Goal: Task Accomplishment & Management: Manage account settings

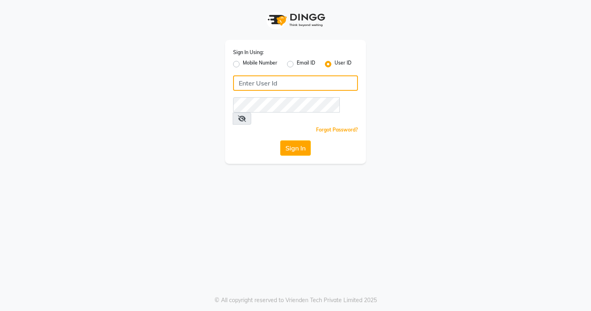
click at [301, 87] on input "Username" at bounding box center [295, 82] width 125 height 15
type input "Kayakalpsalon"
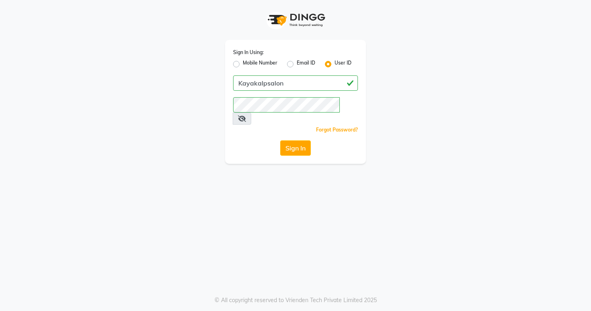
click at [299, 151] on div "Sign In Using: Mobile Number Email ID User ID Kayakalpsalon Remember me Forgot …" at bounding box center [295, 102] width 141 height 124
click at [306, 140] on button "Sign In" at bounding box center [295, 147] width 31 height 15
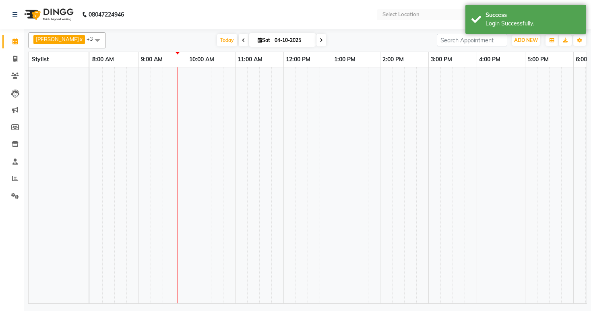
select select "en"
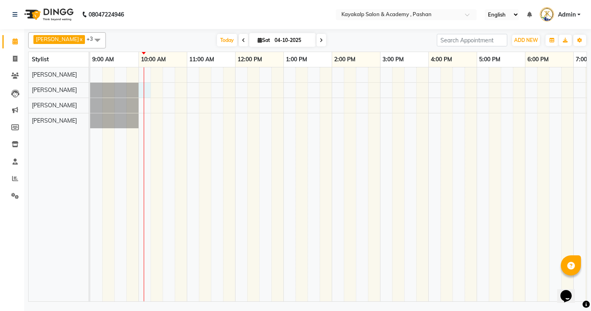
click at [148, 86] on div at bounding box center [380, 184] width 580 height 234
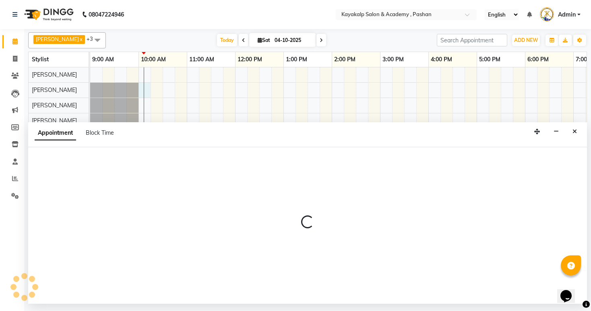
select select "85097"
select select "tentative"
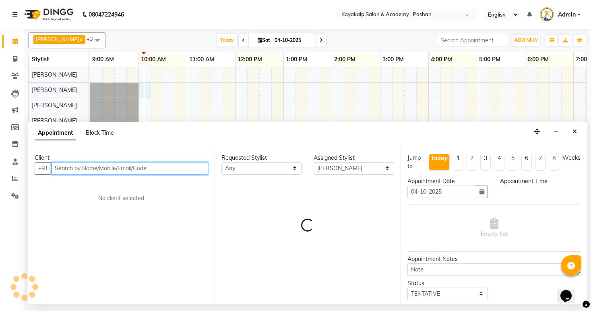
select select "600"
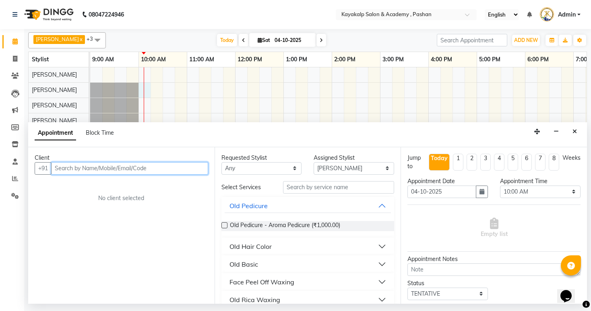
click at [135, 166] on input "text" at bounding box center [129, 168] width 157 height 12
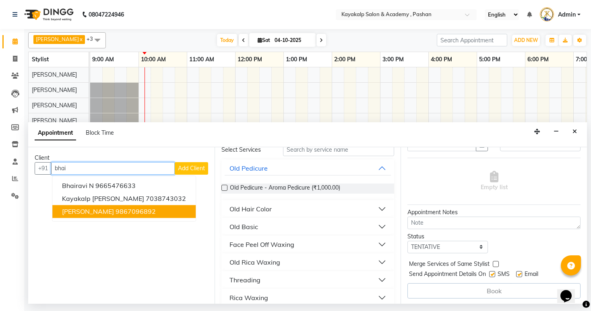
scroll to position [32, 0]
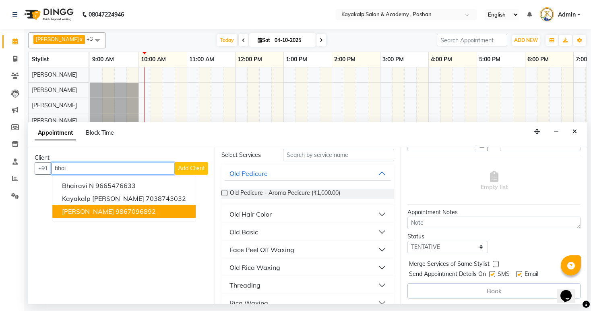
type input "bhai"
click at [477, 296] on div "Book" at bounding box center [494, 290] width 173 height 15
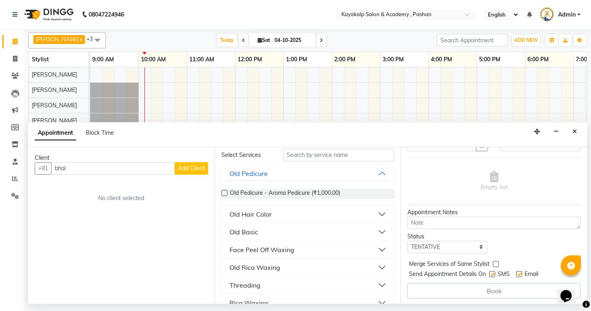
click at [474, 286] on div "Book" at bounding box center [494, 290] width 173 height 15
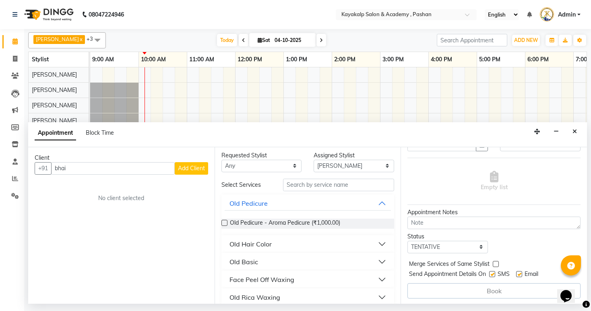
scroll to position [0, 0]
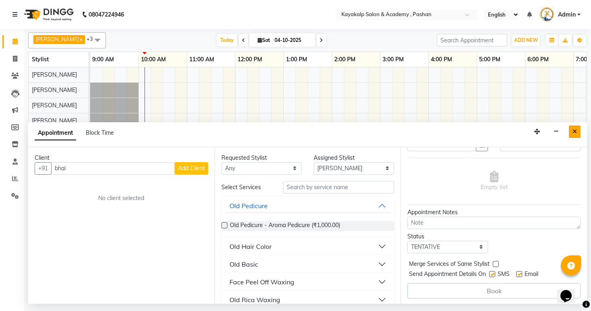
click at [574, 129] on icon "Close" at bounding box center [575, 132] width 4 height 6
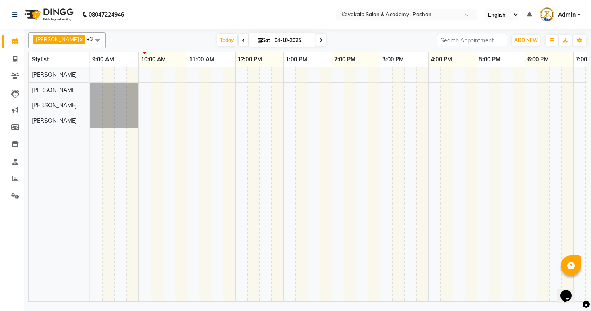
click at [564, 289] on icon "Opens Chat This icon Opens the chat window." at bounding box center [566, 295] width 13 height 13
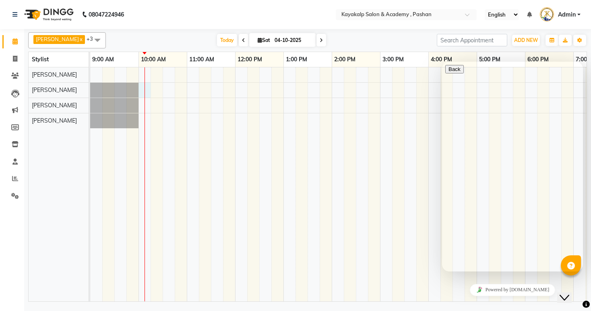
click at [149, 85] on div at bounding box center [380, 184] width 580 height 234
select select "85097"
select select "600"
select select "tentative"
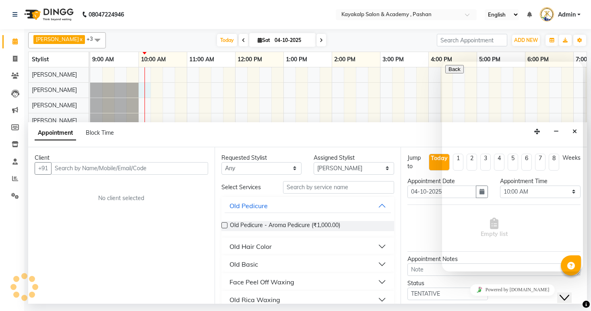
click at [567, 294] on icon "Close Chat This icon closes the chat window." at bounding box center [565, 297] width 10 height 10
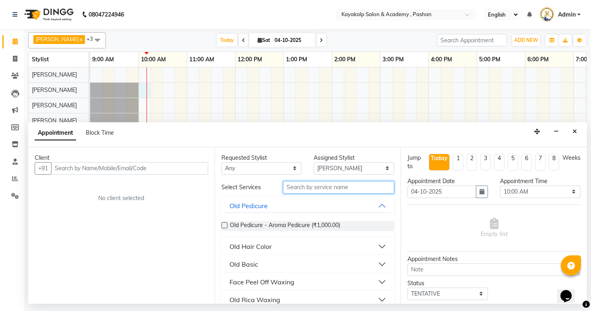
click at [337, 189] on input "text" at bounding box center [338, 187] width 111 height 12
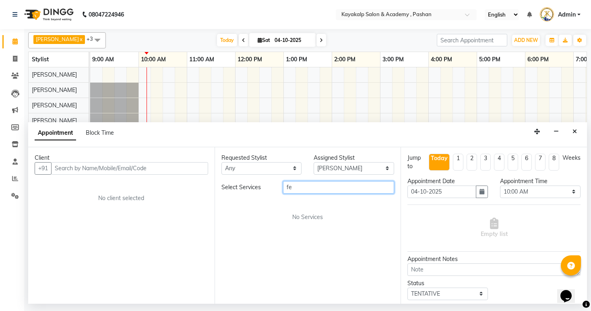
type input "f"
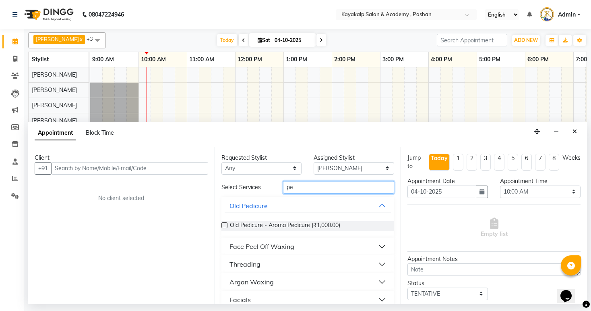
type input "pe"
click at [378, 244] on button "Face Peel Off Waxing" at bounding box center [308, 246] width 167 height 15
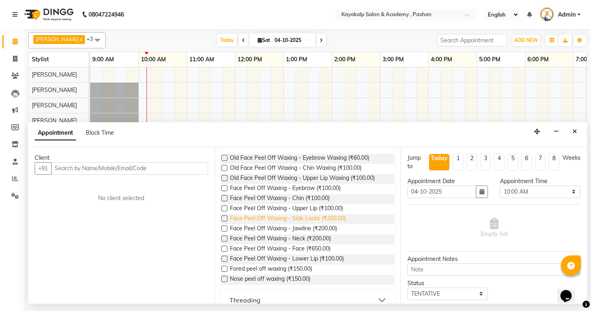
scroll to position [64, 0]
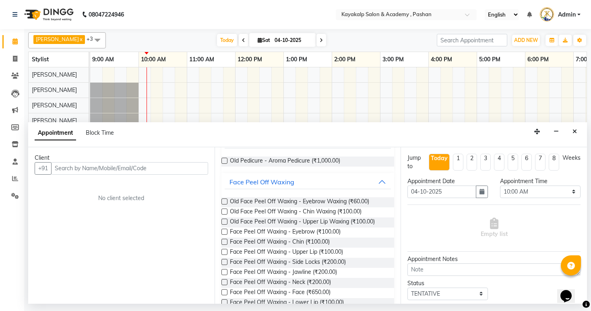
click at [224, 230] on label at bounding box center [225, 231] width 6 height 6
click at [224, 230] on input "checkbox" at bounding box center [224, 232] width 5 height 5
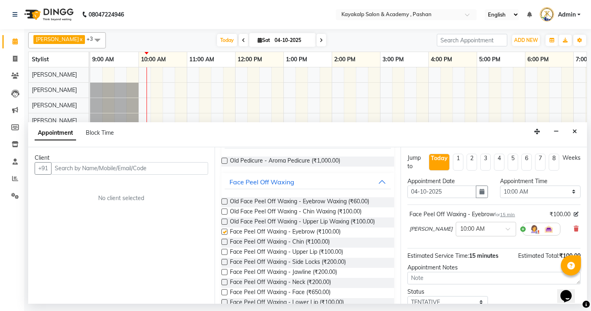
checkbox input "false"
click at [224, 251] on label at bounding box center [225, 252] width 6 height 6
click at [224, 251] on input "checkbox" at bounding box center [224, 252] width 5 height 5
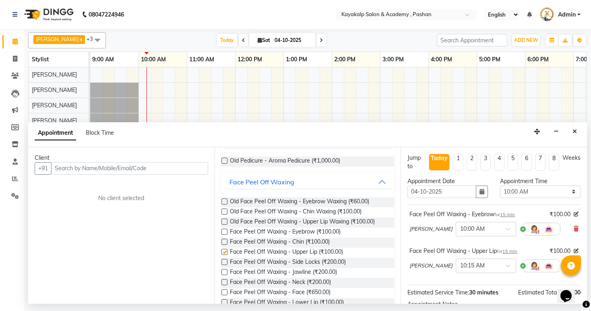
checkbox input "false"
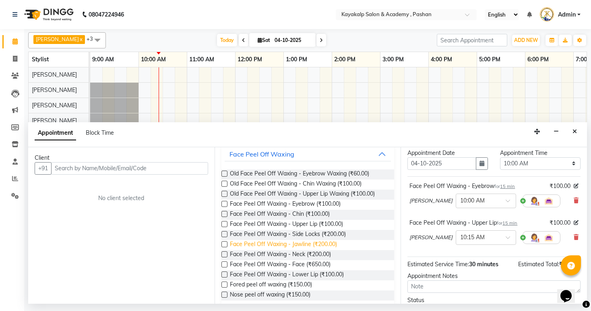
scroll to position [97, 0]
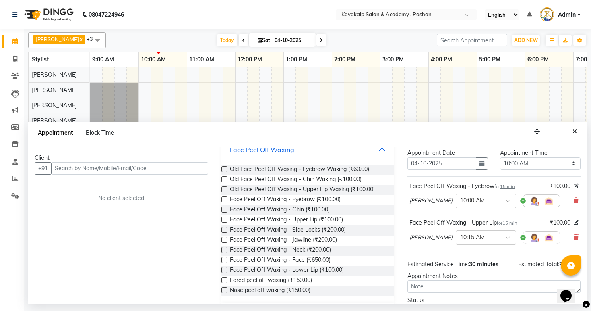
click at [222, 278] on label at bounding box center [225, 280] width 6 height 6
click at [222, 278] on input "checkbox" at bounding box center [224, 280] width 5 height 5
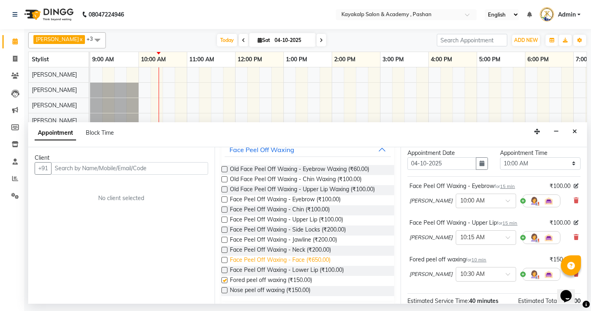
checkbox input "false"
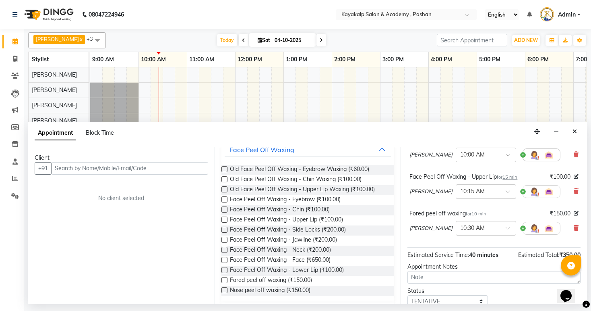
scroll to position [129, 0]
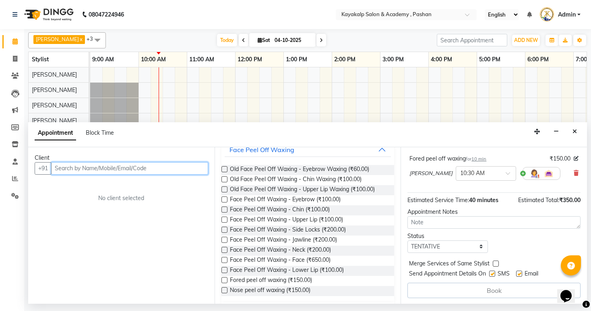
click at [163, 168] on input "text" at bounding box center [129, 168] width 157 height 12
type input "9028335498"
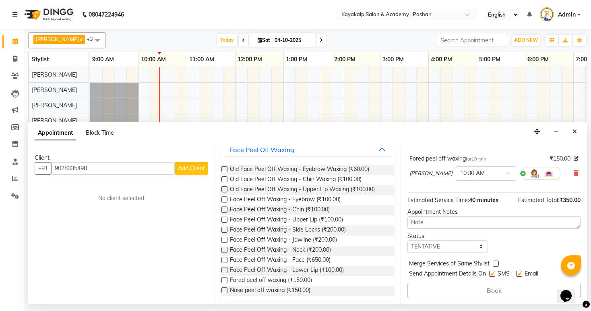
click at [185, 167] on span "Add Client" at bounding box center [191, 167] width 27 height 7
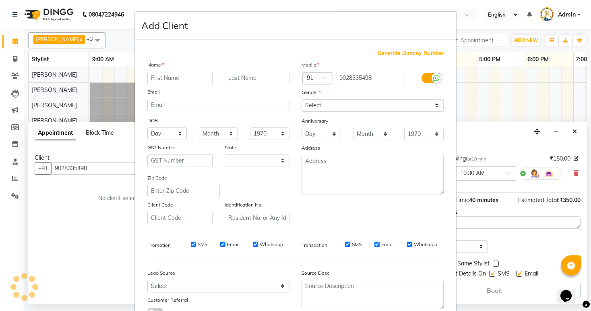
select select "22"
click at [185, 81] on input "text" at bounding box center [179, 78] width 65 height 12
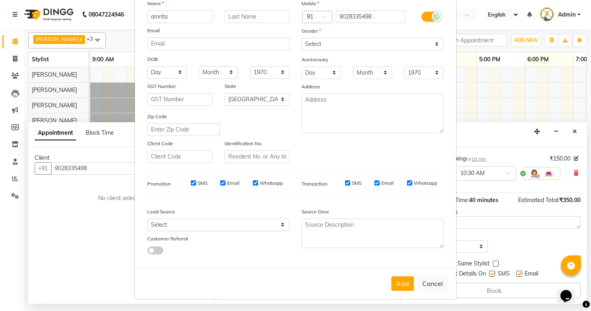
scroll to position [65, 0]
type input "amrita"
click at [249, 13] on input "text" at bounding box center [257, 16] width 65 height 12
type input "[PERSON_NAME]"
click at [405, 285] on button "Add" at bounding box center [403, 283] width 23 height 15
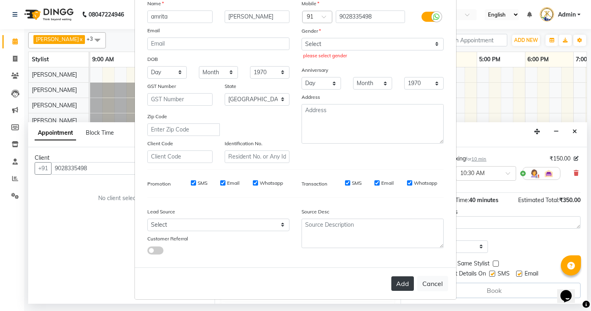
click at [405, 285] on button "Add" at bounding box center [403, 283] width 23 height 15
click at [403, 284] on button "Add" at bounding box center [403, 283] width 23 height 15
click at [389, 291] on div "Add Cancel" at bounding box center [295, 283] width 321 height 32
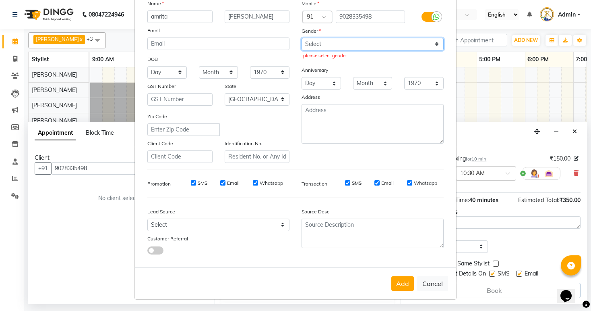
click at [383, 40] on select "Select [DEMOGRAPHIC_DATA] [DEMOGRAPHIC_DATA] Other Prefer Not To Say" at bounding box center [373, 44] width 142 height 12
select select "[DEMOGRAPHIC_DATA]"
click at [302, 38] on select "Select [DEMOGRAPHIC_DATA] [DEMOGRAPHIC_DATA] Other Prefer Not To Say" at bounding box center [373, 44] width 142 height 12
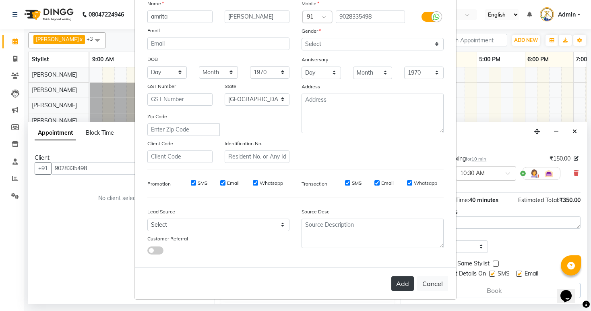
click at [402, 280] on button "Add" at bounding box center [403, 283] width 23 height 15
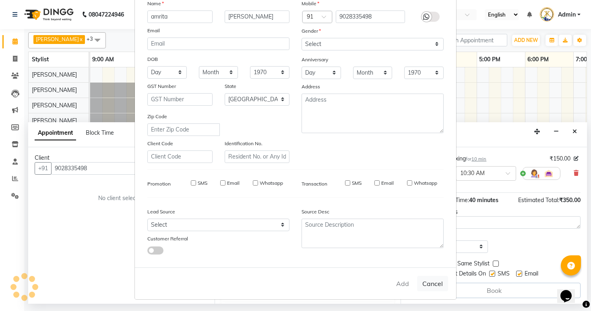
select select
select select "null"
select select
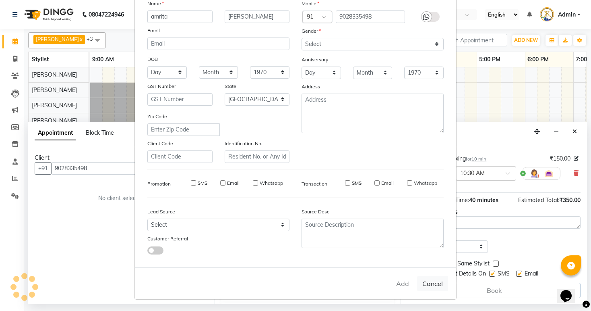
select select
checkbox input "false"
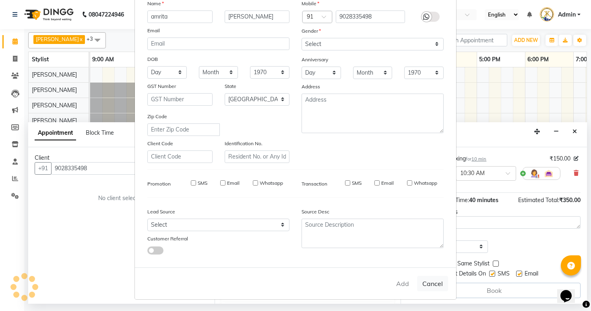
checkbox input "false"
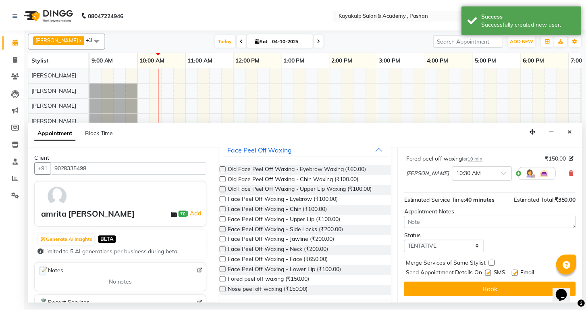
scroll to position [129, 0]
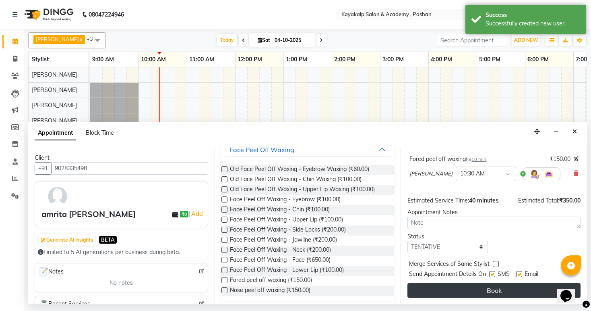
click at [489, 290] on button "Book" at bounding box center [494, 290] width 173 height 15
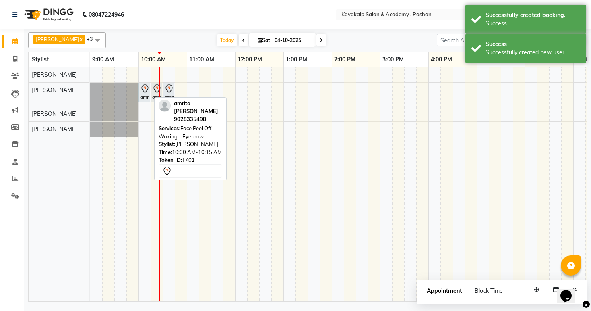
click at [143, 89] on icon at bounding box center [144, 88] width 7 height 8
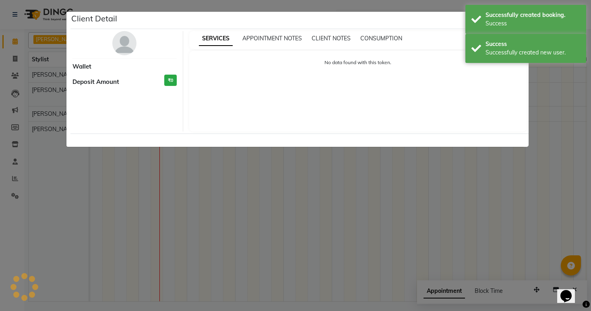
select select "7"
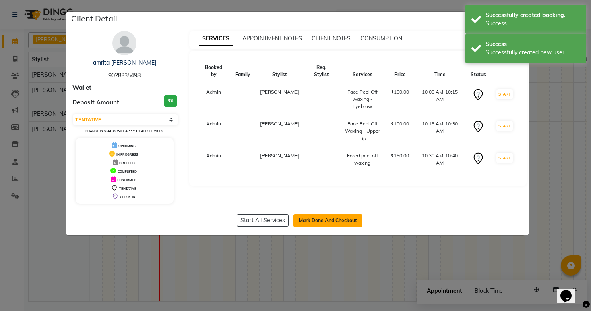
click at [348, 216] on button "Mark Done And Checkout" at bounding box center [328, 220] width 69 height 13
select select "4804"
select select "service"
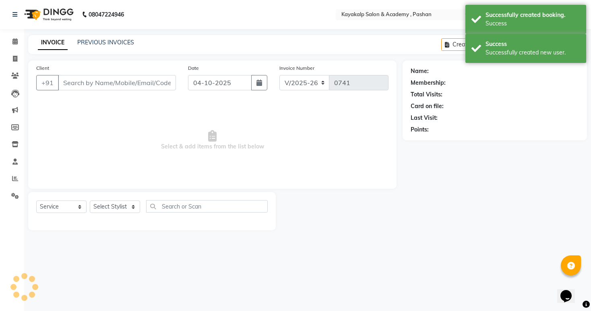
type input "9028335498"
select select "85097"
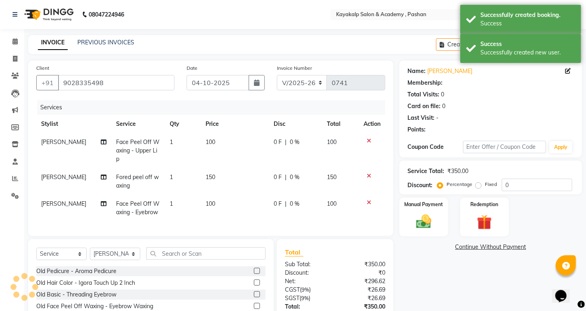
select select "1: Object"
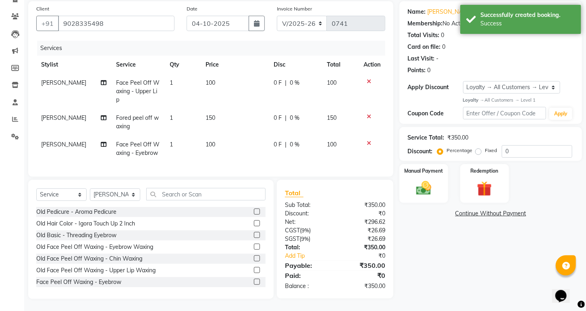
scroll to position [65, 0]
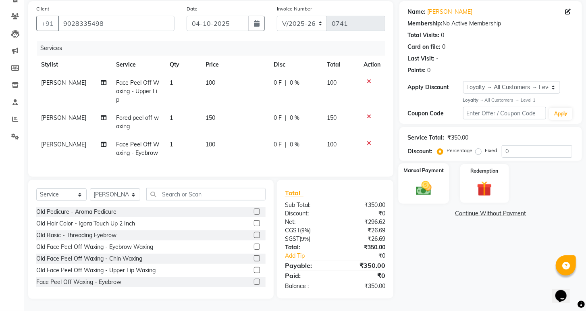
click at [435, 185] on img at bounding box center [423, 188] width 25 height 18
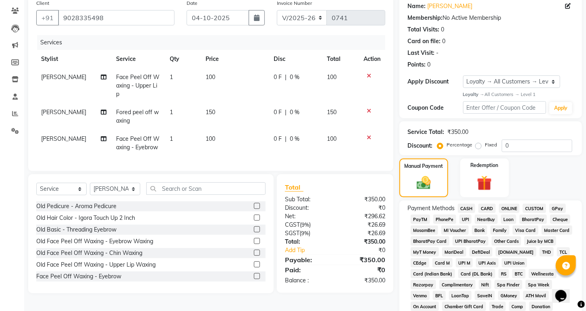
click at [511, 213] on span "ONLINE" at bounding box center [509, 207] width 21 height 9
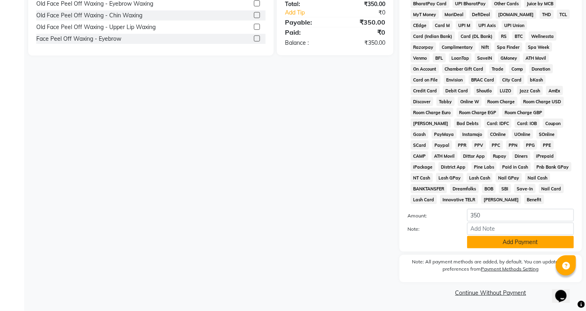
scroll to position [319, 0]
click at [513, 240] on button "Add Payment" at bounding box center [520, 242] width 107 height 12
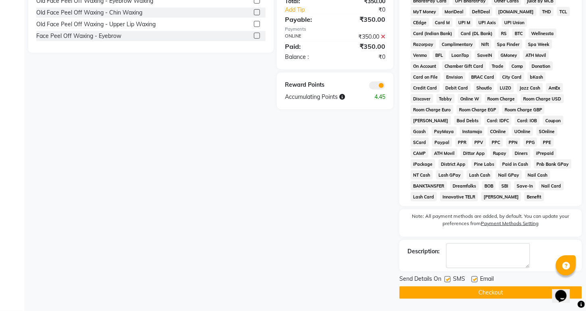
click at [507, 295] on button "Checkout" at bounding box center [490, 292] width 182 height 12
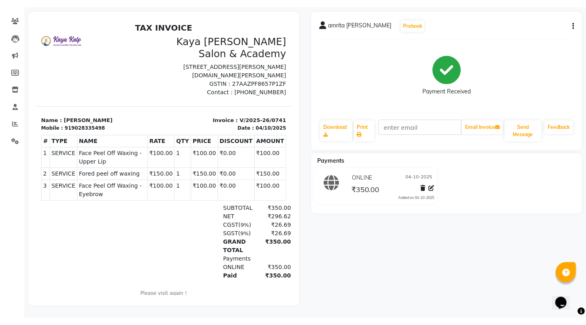
scroll to position [52, 0]
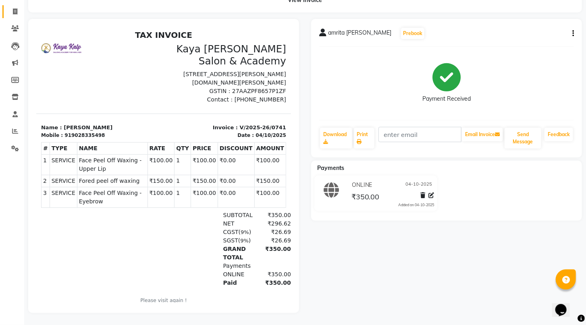
click at [6, 5] on link "Invoice" at bounding box center [11, 11] width 19 height 13
select select "service"
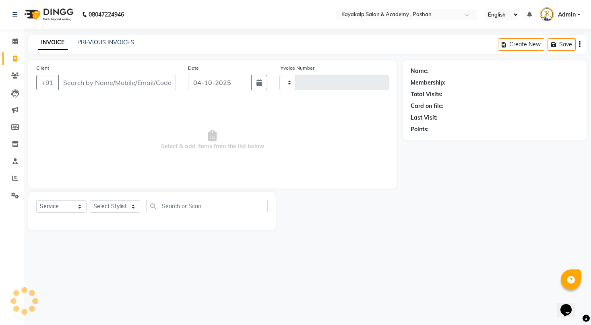
type input "0742"
select select "4804"
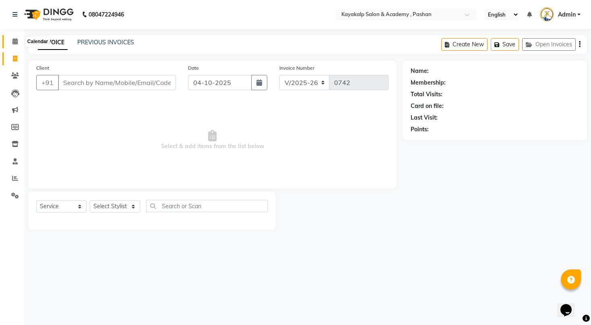
click at [10, 39] on span at bounding box center [15, 41] width 14 height 9
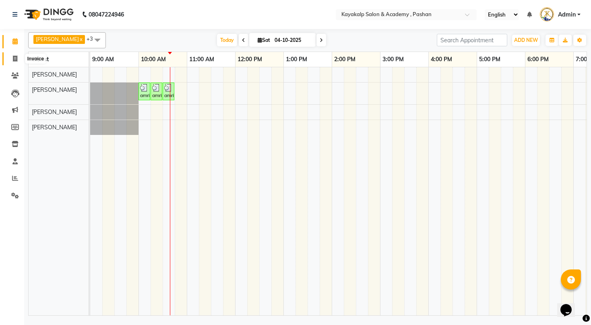
click at [16, 60] on icon at bounding box center [15, 59] width 4 height 6
select select "4804"
select select "service"
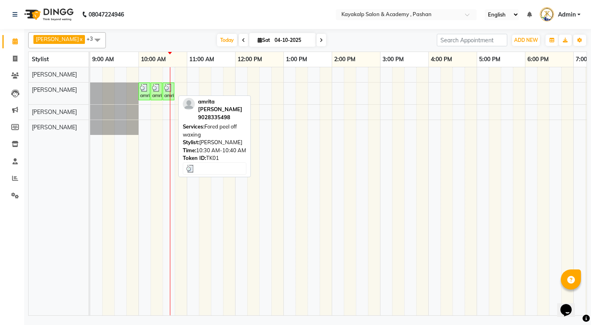
click at [168, 85] on img at bounding box center [168, 88] width 8 height 8
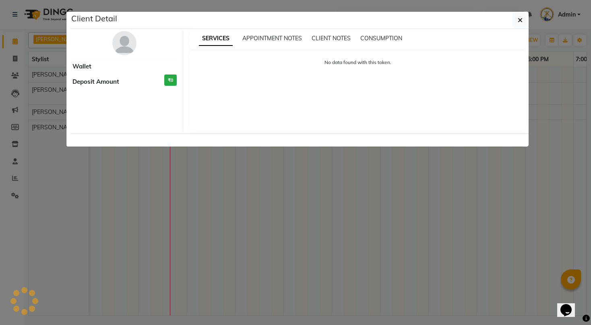
select select "3"
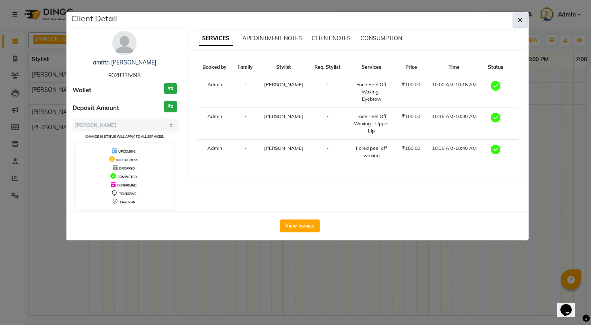
click at [515, 19] on button "button" at bounding box center [520, 19] width 15 height 15
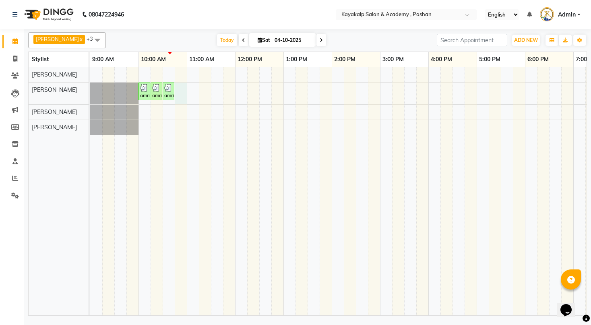
click at [176, 90] on div "amrita [PERSON_NAME], TK01, 10:00 AM-10:15 AM, Face Peel Off Waxing - Eyebrow a…" at bounding box center [380, 191] width 580 height 248
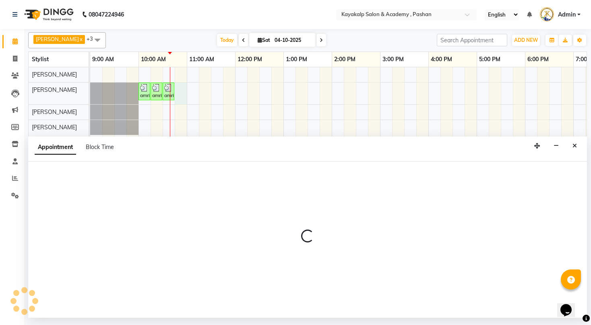
select select "85097"
select select "tentative"
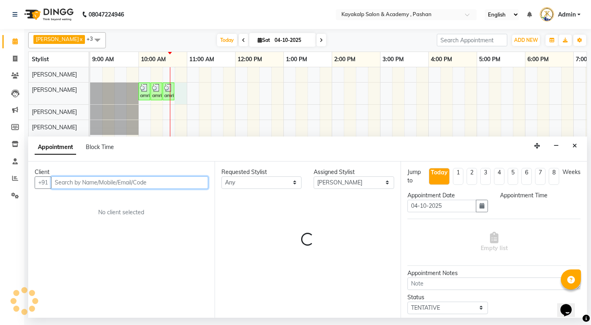
select select "645"
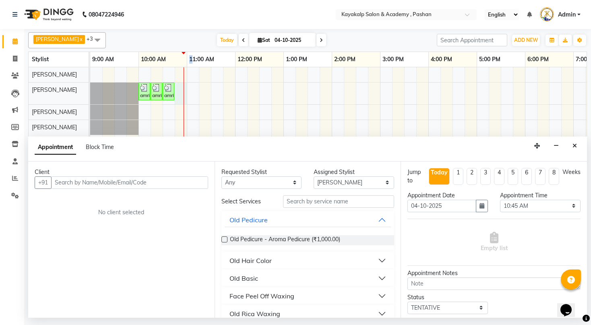
drag, startPoint x: 194, startPoint y: 52, endPoint x: 169, endPoint y: 73, distance: 32.3
click at [172, 69] on table "Stylist 9:00 AM 10:00 AM 11:00 AM 12:00 PM 1:00 PM 2:00 PM 3:00 PM 4:00 PM 5:00…" at bounding box center [307, 184] width 559 height 264
click at [178, 178] on input "text" at bounding box center [129, 182] width 157 height 12
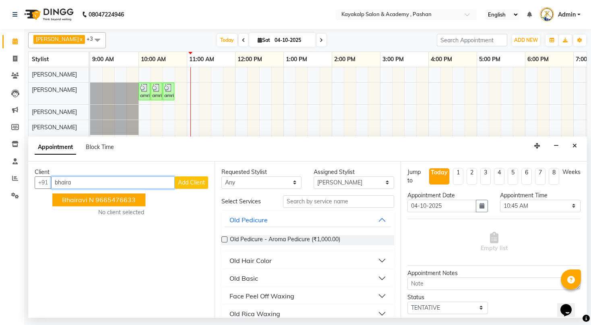
click at [134, 199] on ngb-highlight "9665476633" at bounding box center [115, 200] width 40 height 8
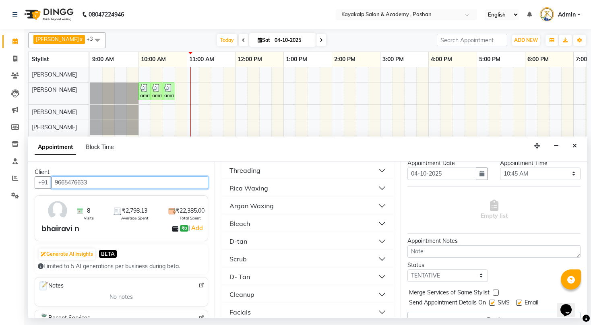
scroll to position [47, 0]
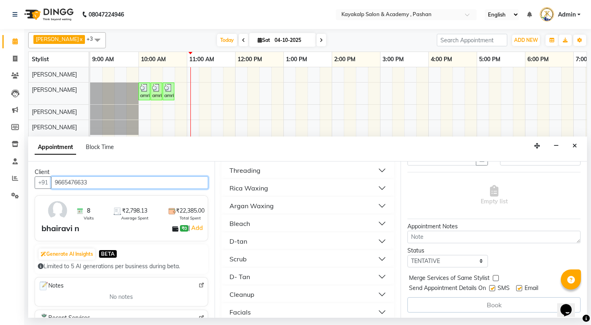
type input "9665476633"
click at [482, 310] on div "Book" at bounding box center [494, 304] width 173 height 15
click at [481, 305] on div "Book" at bounding box center [494, 304] width 173 height 15
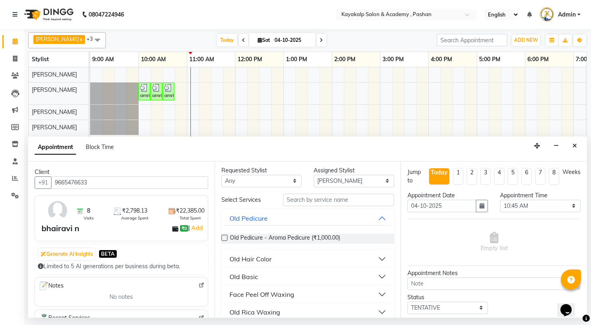
scroll to position [0, 0]
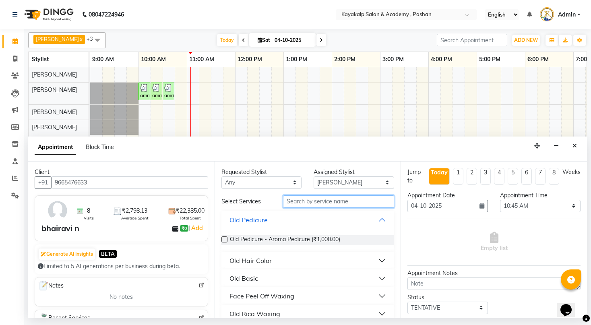
click at [299, 202] on input "text" at bounding box center [338, 201] width 111 height 12
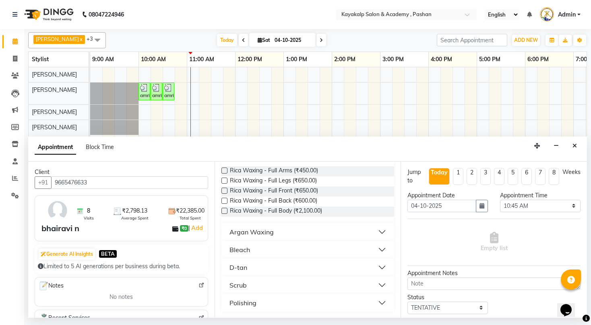
scroll to position [69, 0]
type input "fu"
click at [374, 232] on button "Argan Waxing" at bounding box center [308, 231] width 167 height 15
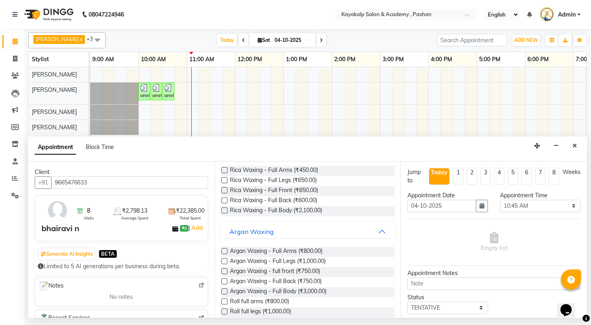
click at [224, 251] on label at bounding box center [225, 251] width 6 height 6
click at [224, 251] on input "checkbox" at bounding box center [224, 251] width 5 height 5
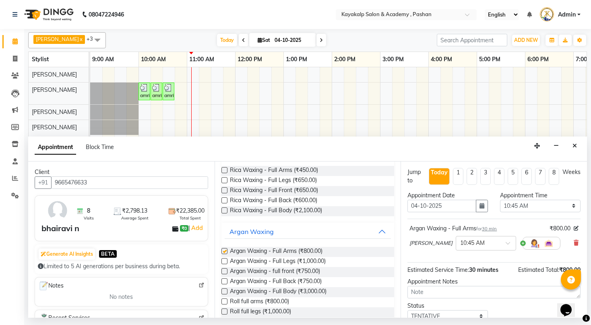
checkbox input "false"
click at [224, 262] on label at bounding box center [225, 261] width 6 height 6
click at [224, 262] on input "checkbox" at bounding box center [224, 261] width 5 height 5
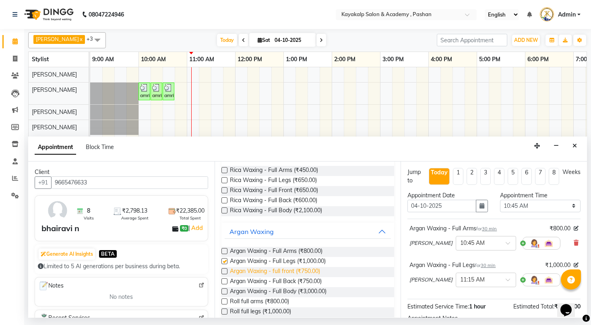
checkbox input "false"
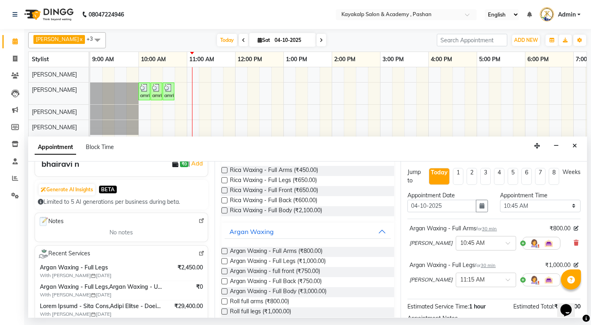
scroll to position [32, 0]
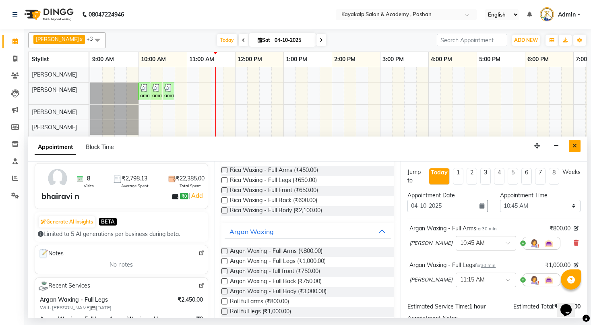
click at [575, 145] on icon "Close" at bounding box center [575, 146] width 4 height 6
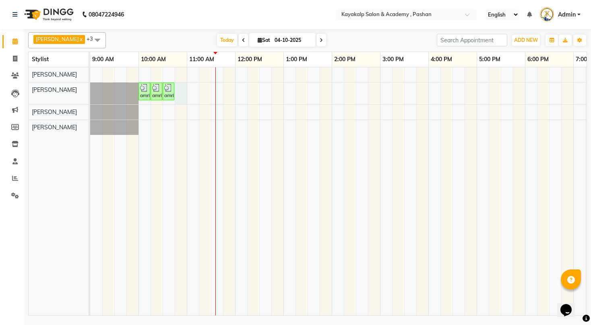
click at [184, 88] on div "amrita [PERSON_NAME], TK01, 10:00 AM-10:15 AM, Face Peel Off Waxing - Eyebrow a…" at bounding box center [380, 191] width 580 height 248
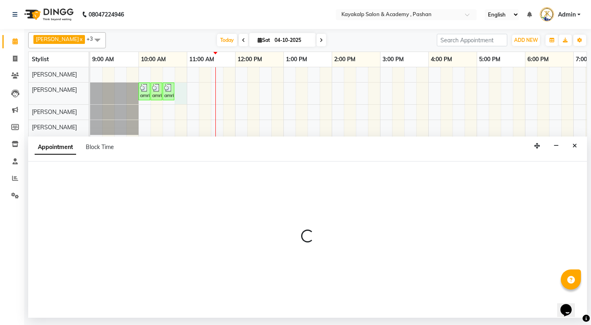
select select "85097"
select select "645"
select select "tentative"
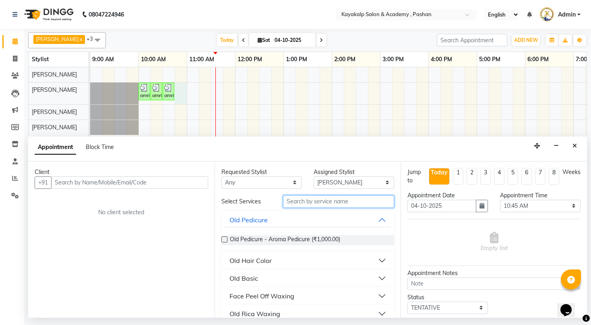
click at [355, 200] on input "text" at bounding box center [338, 201] width 111 height 12
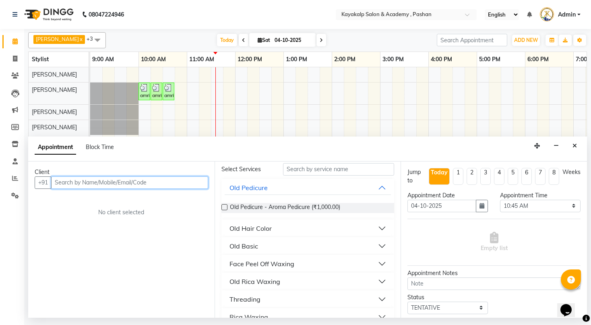
click at [142, 180] on input "text" at bounding box center [129, 182] width 157 height 12
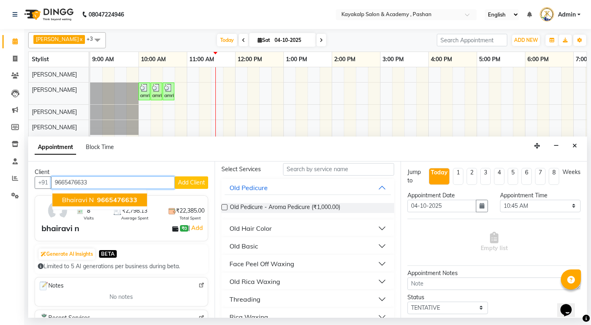
click at [98, 197] on span "9665476633" at bounding box center [117, 200] width 40 height 8
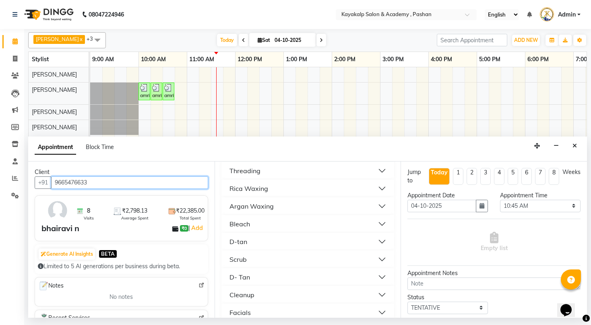
scroll to position [161, 0]
type input "9665476633"
click at [306, 207] on button "Argan Waxing" at bounding box center [308, 206] width 167 height 15
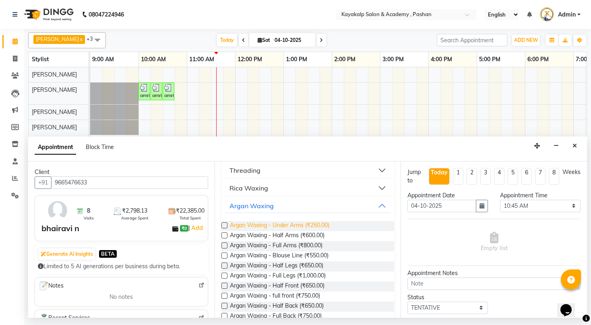
click at [299, 226] on span "Argan Waxing - Under Arms (₹250.00)" at bounding box center [280, 226] width 100 height 10
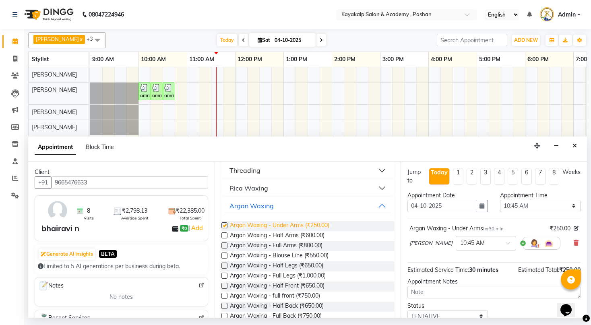
checkbox input "false"
click at [287, 246] on span "Argan Waxing - Full Arms (₹800.00)" at bounding box center [276, 246] width 93 height 10
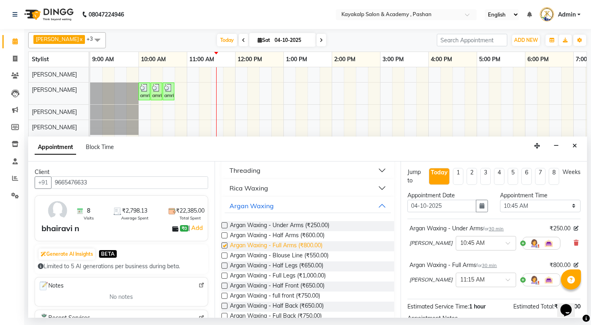
checkbox input "false"
click at [277, 274] on span "Argan Waxing - Full Legs (₹1,000.00)" at bounding box center [278, 277] width 96 height 10
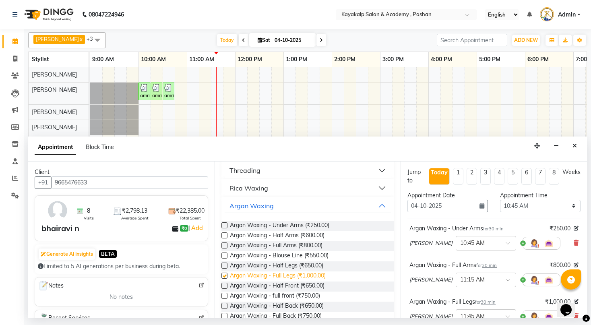
checkbox input "false"
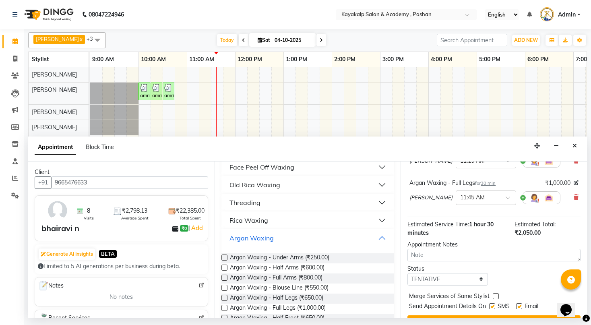
scroll to position [129, 0]
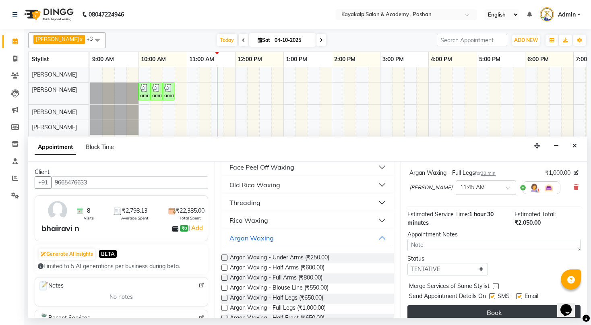
click at [495, 310] on button "Book" at bounding box center [494, 312] width 173 height 15
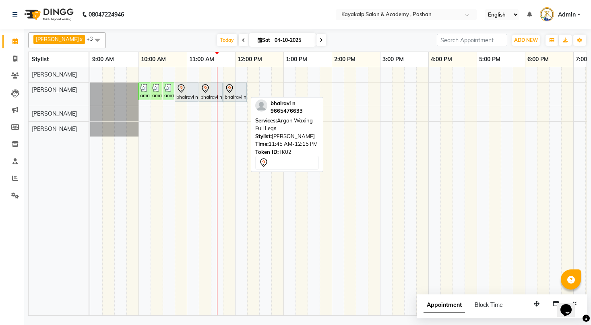
click at [243, 97] on div "bhairavi n, TK02, 11:45 AM-12:15 PM, Argan Waxing - Full Legs" at bounding box center [235, 92] width 22 height 17
select select "7"
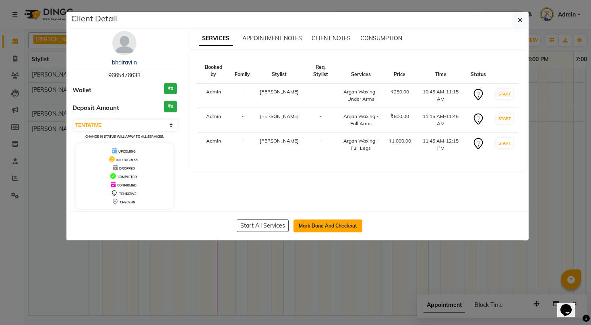
click at [319, 226] on button "Mark Done And Checkout" at bounding box center [328, 226] width 69 height 13
select select "4804"
select select "service"
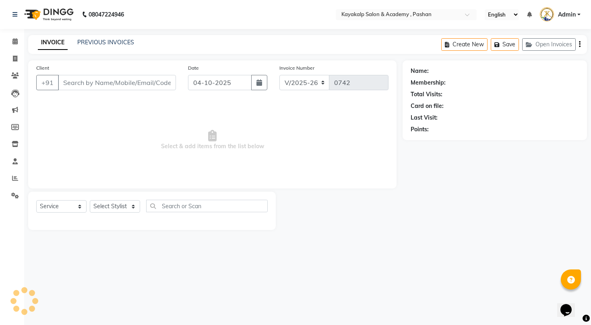
type input "9665476633"
select select "85097"
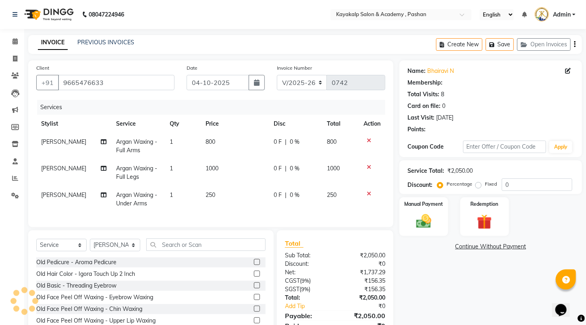
select select "1: Object"
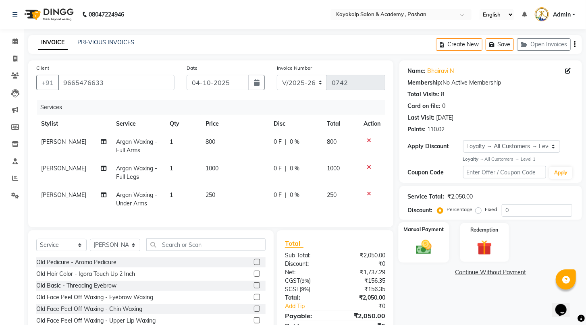
click at [420, 250] on img at bounding box center [423, 247] width 25 height 18
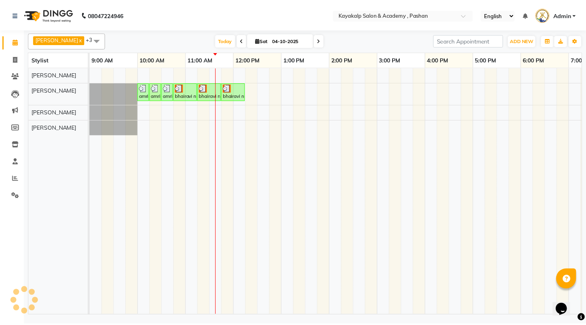
scroll to position [0, 83]
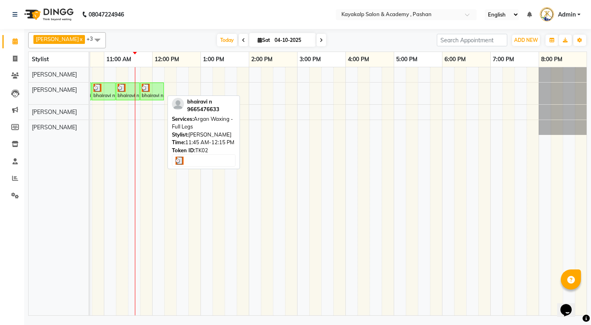
click at [153, 90] on div at bounding box center [152, 88] width 21 height 8
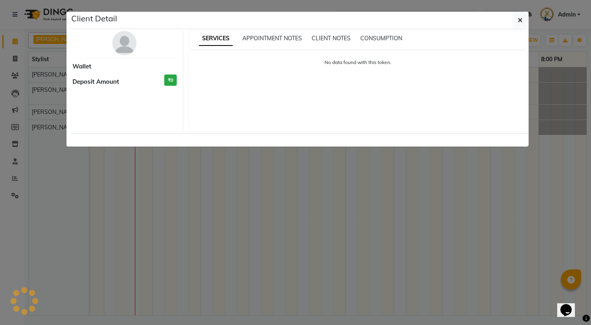
select select "3"
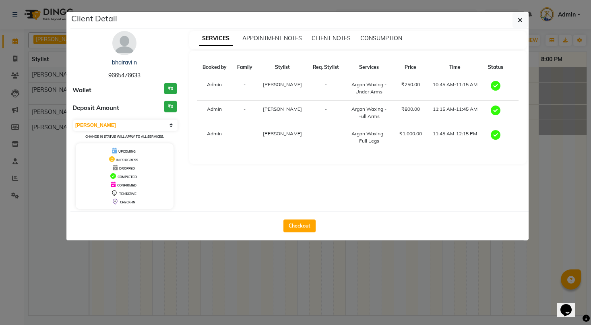
select select "service"
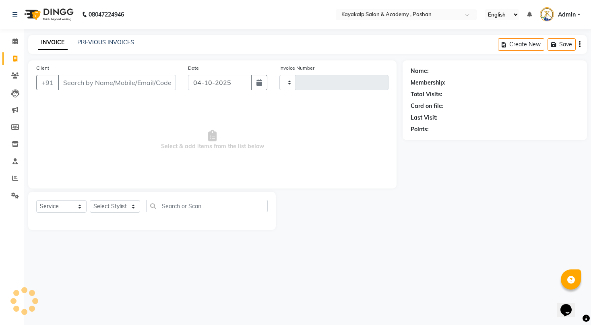
type input "0742"
select select "4804"
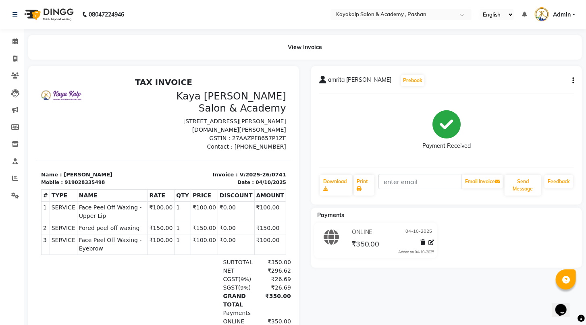
select select "service"
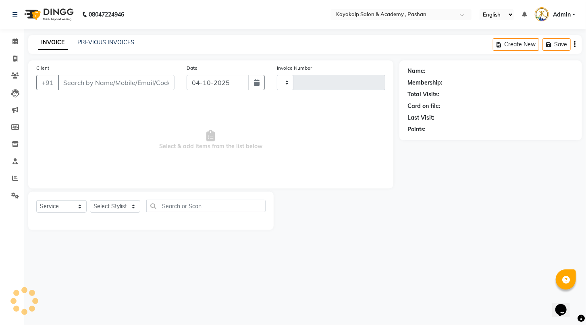
type input "0742"
select select "4804"
type input "9028335498"
select select "85097"
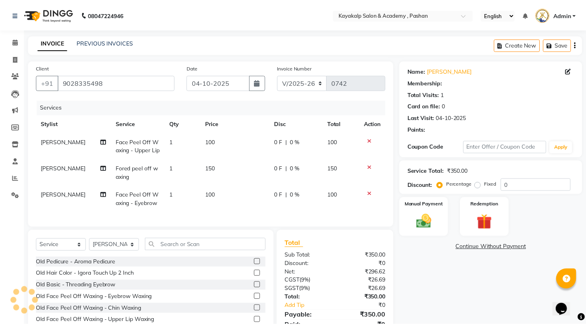
scroll to position [50, 0]
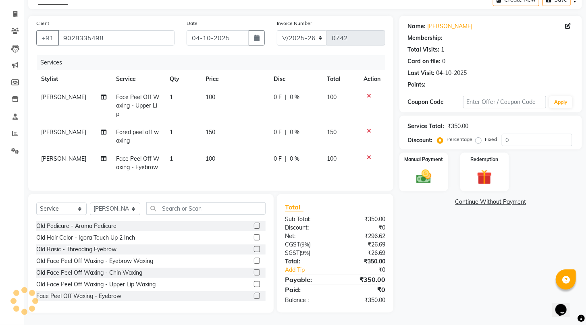
select select "1: Object"
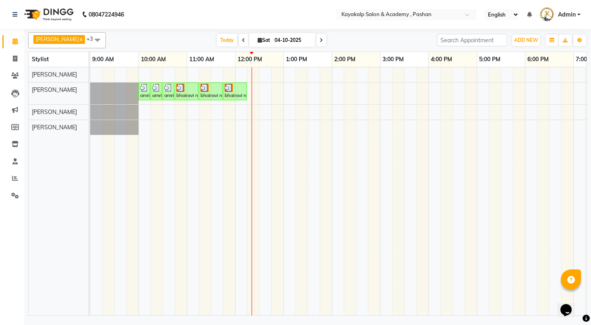
click at [239, 35] on span at bounding box center [244, 40] width 10 height 12
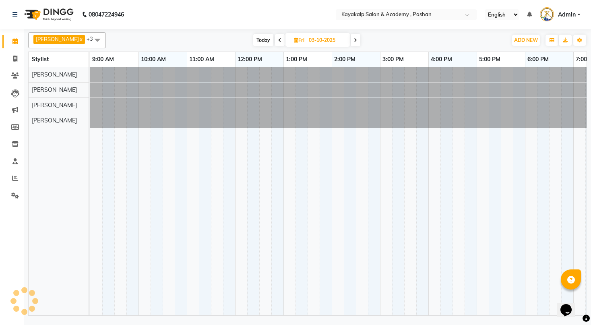
scroll to position [0, 83]
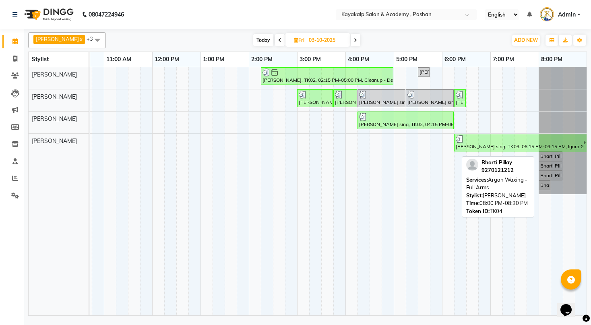
click at [545, 155] on div "Bharti Pillay, TK04, 08:00 PM-08:30 PM, Argan Waxing - Full Arms" at bounding box center [551, 156] width 22 height 7
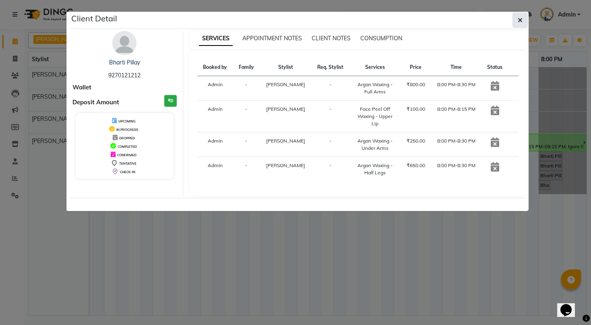
click at [521, 21] on icon "button" at bounding box center [520, 20] width 5 height 6
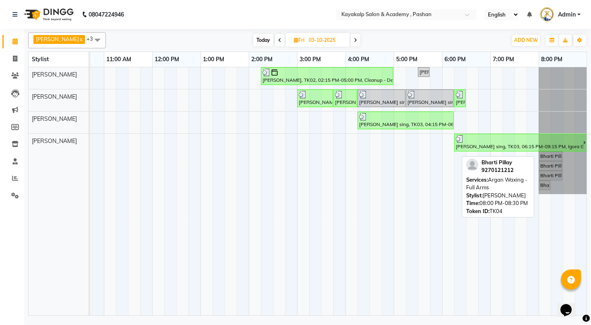
click at [554, 155] on div "Bharti Pillay, TK04, 08:00 PM-08:30 PM, Argan Waxing - Full Arms" at bounding box center [551, 156] width 22 height 7
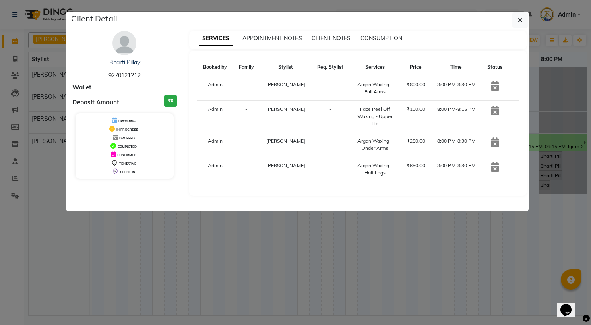
click at [531, 156] on div "SERVICES APPOINTMENT NOTES CLIENT NOTES CONSUMPTION Booked by Family Stylist Re…" at bounding box center [358, 113] width 350 height 165
click at [519, 21] on icon "button" at bounding box center [520, 20] width 5 height 6
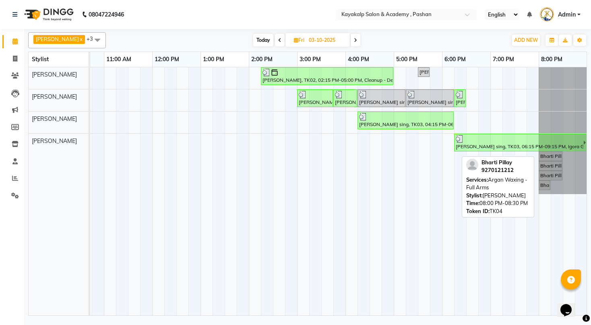
click at [550, 158] on div "Bharti Pillay, TK04, 08:00 PM-08:30 PM, Argan Waxing - Full Arms" at bounding box center [551, 156] width 22 height 7
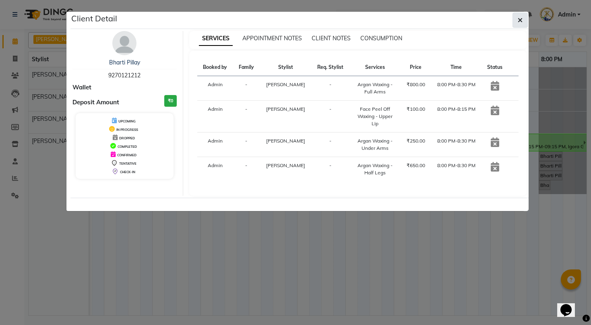
click at [525, 21] on button "button" at bounding box center [520, 19] width 15 height 15
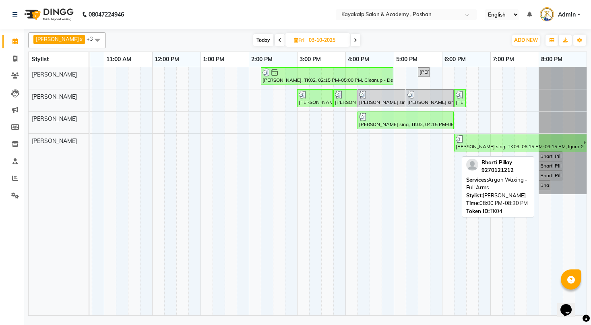
click at [549, 156] on div "Bharti Pillay, TK04, 08:00 PM-08:30 PM, Argan Waxing - Full Arms" at bounding box center [551, 156] width 22 height 7
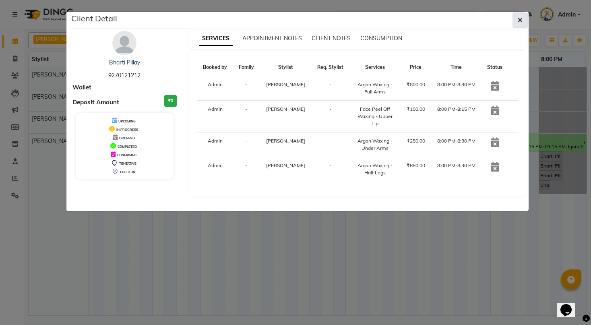
click at [525, 21] on button "button" at bounding box center [520, 19] width 15 height 15
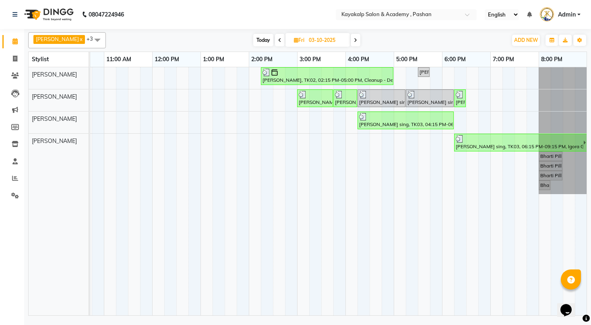
click at [354, 38] on icon at bounding box center [355, 40] width 3 height 5
type input "04-10-2025"
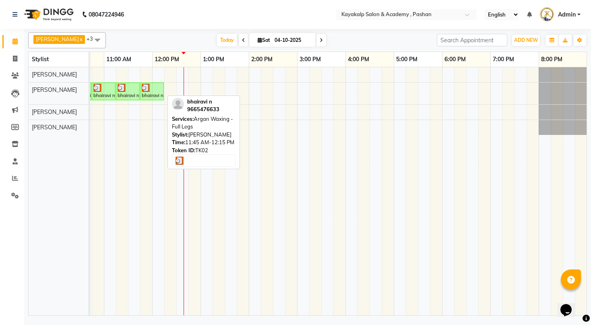
click at [151, 94] on div "bhairavi n, TK02, 11:45 AM-12:15 PM, Argan Waxing - Full Legs" at bounding box center [152, 91] width 22 height 15
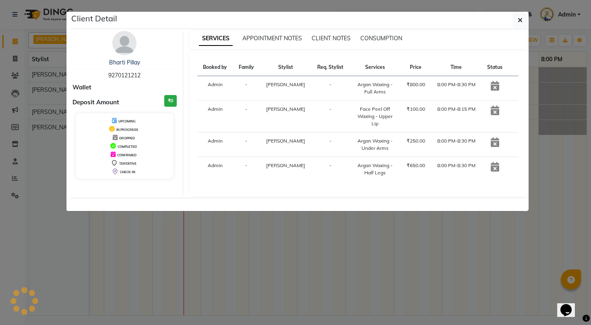
select select "3"
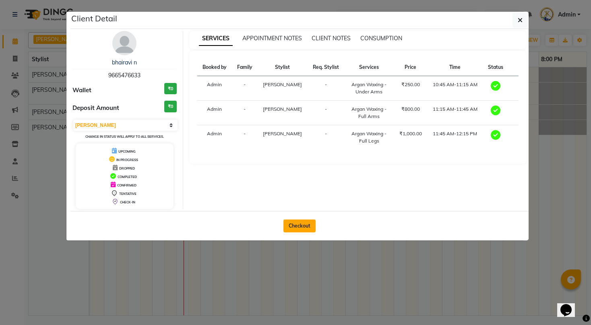
click at [302, 222] on button "Checkout" at bounding box center [300, 226] width 32 height 13
select select "service"
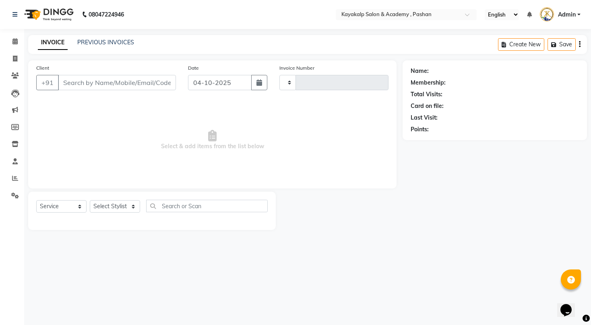
type input "0742"
select select "4804"
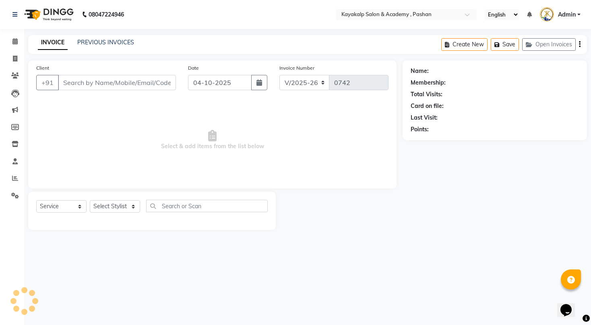
type input "9665476633"
select select "85097"
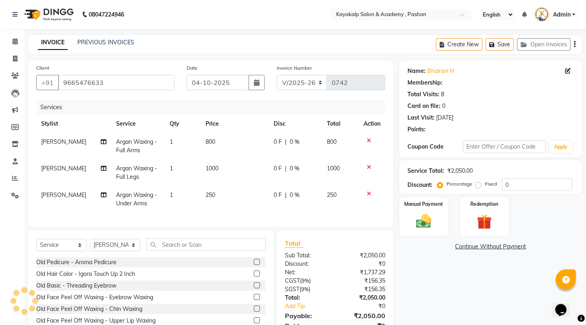
select select "1: Object"
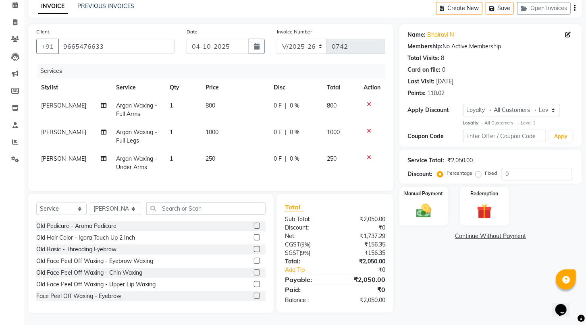
scroll to position [42, 0]
click at [488, 211] on img at bounding box center [484, 211] width 25 height 19
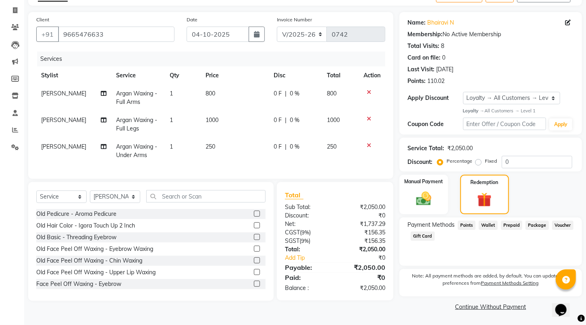
scroll to position [57, 0]
click at [488, 306] on link "Continue Without Payment" at bounding box center [490, 307] width 179 height 8
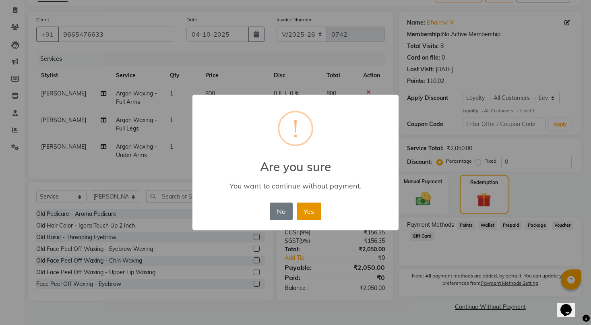
click at [309, 205] on button "Yes" at bounding box center [309, 212] width 25 height 18
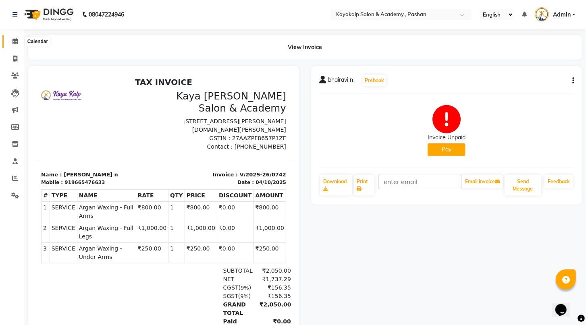
click at [12, 42] on icon at bounding box center [14, 41] width 5 height 6
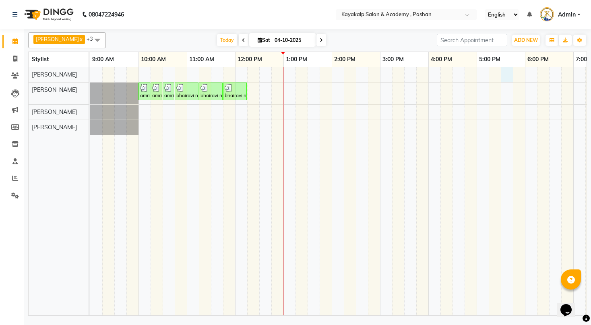
click at [506, 70] on div "amrita [PERSON_NAME], TK01, 10:00 AM-10:15 AM, Face Peel Off Waxing - Eyebrow a…" at bounding box center [380, 191] width 580 height 248
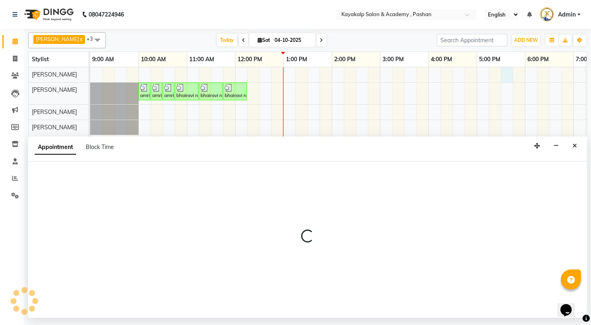
select select "29289"
select select "tentative"
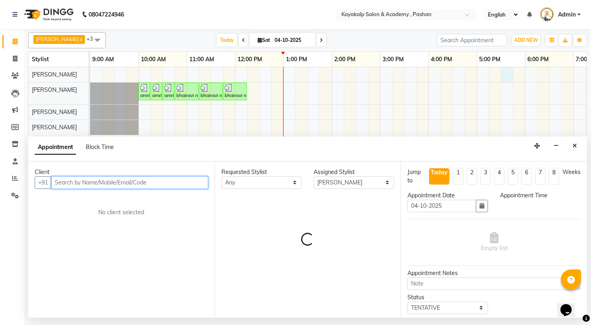
select select "1050"
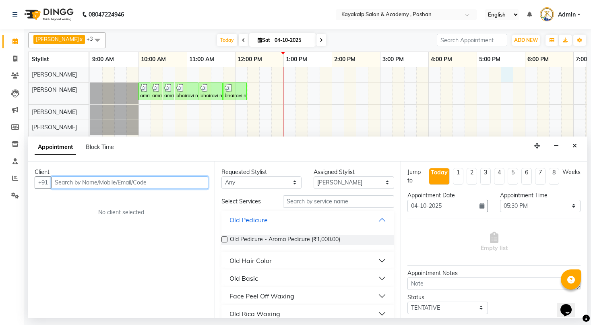
click at [110, 184] on input "text" at bounding box center [129, 182] width 157 height 12
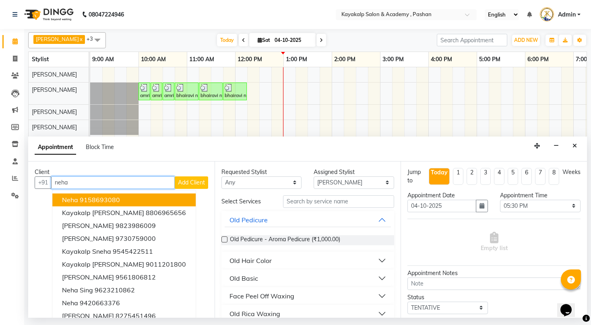
click at [106, 178] on input "neha" at bounding box center [113, 182] width 124 height 12
type input "n"
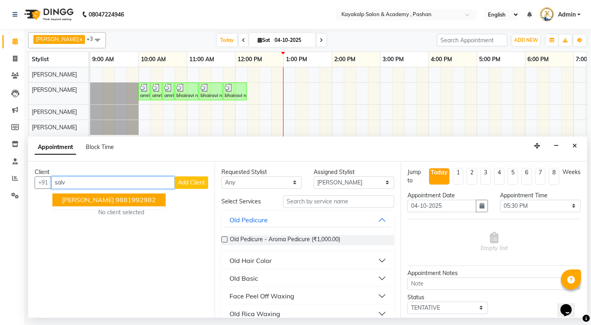
click at [98, 197] on span "[PERSON_NAME]" at bounding box center [88, 200] width 52 height 8
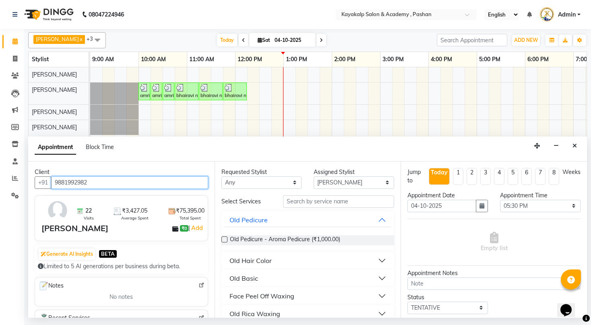
type input "9881992982"
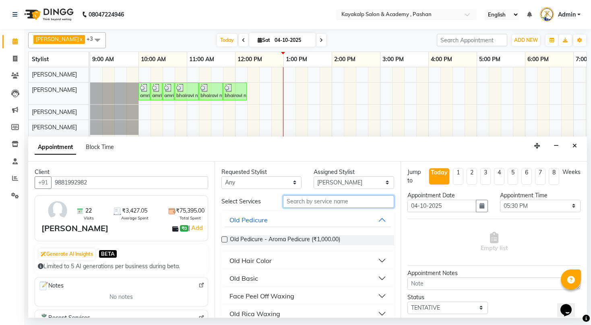
click at [322, 201] on input "text" at bounding box center [338, 201] width 111 height 12
click at [328, 193] on div "Requested Stylist Any Ashwini hidlekar [PERSON_NAME] [PERSON_NAME] [PERSON_NAME…" at bounding box center [308, 240] width 187 height 156
click at [327, 199] on input "text" at bounding box center [338, 201] width 111 height 12
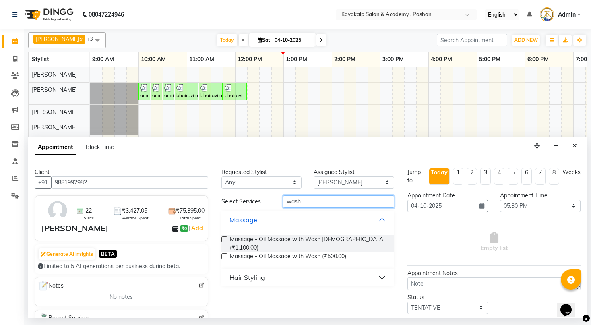
type input "wash"
click at [222, 253] on label at bounding box center [225, 256] width 6 height 6
click at [222, 255] on input "checkbox" at bounding box center [224, 257] width 5 height 5
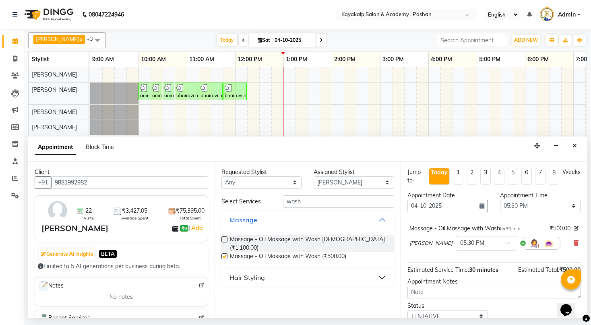
checkbox input "false"
click at [574, 240] on icon at bounding box center [576, 243] width 5 height 6
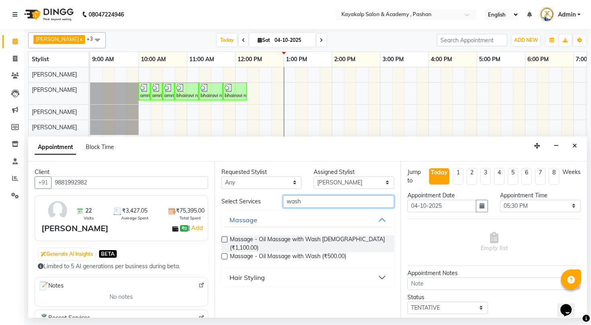
click at [318, 202] on input "wash" at bounding box center [338, 201] width 111 height 12
click at [261, 273] on div "Hair Styling" at bounding box center [247, 278] width 35 height 10
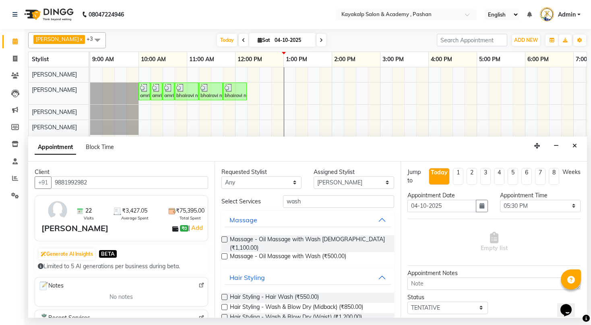
click at [222, 294] on label at bounding box center [225, 297] width 6 height 6
click at [222, 295] on input "checkbox" at bounding box center [224, 297] width 5 height 5
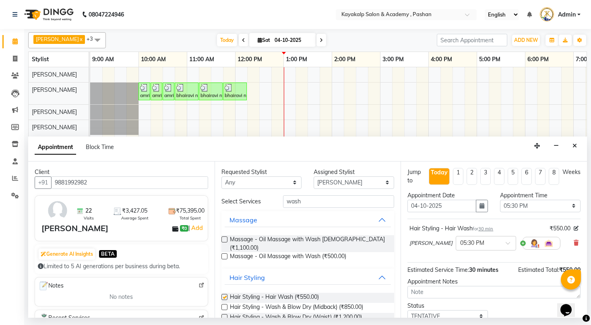
checkbox input "false"
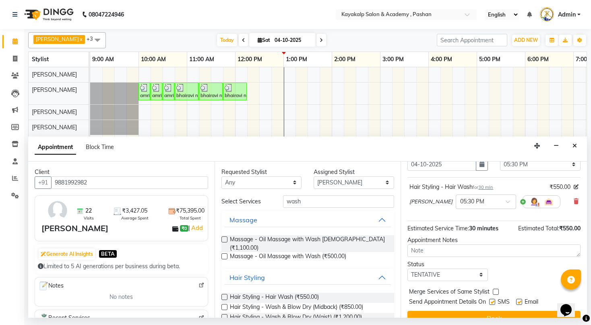
scroll to position [55, 0]
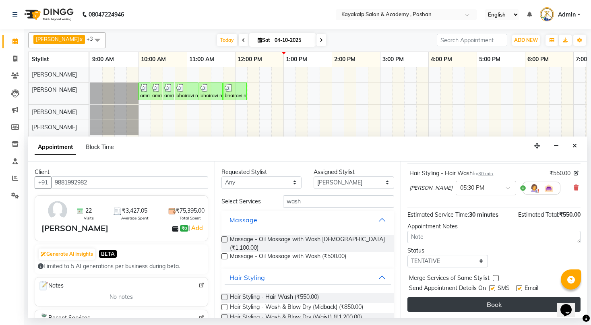
click at [519, 303] on button "Book" at bounding box center [494, 304] width 173 height 15
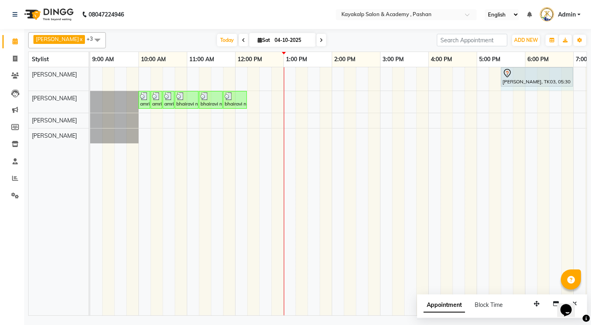
drag, startPoint x: 524, startPoint y: 73, endPoint x: 556, endPoint y: 75, distance: 32.3
click at [90, 70] on div "[PERSON_NAME], TK03, 05:30 PM-06:00 PM, Hair Styling - Hair Wash [PERSON_NAME],…" at bounding box center [90, 78] width 0 height 23
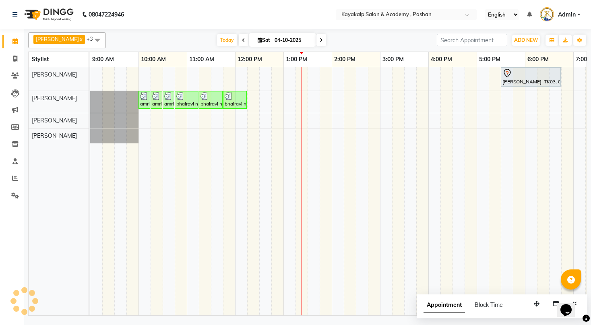
click at [242, 39] on icon at bounding box center [243, 40] width 3 height 5
type input "03-10-2025"
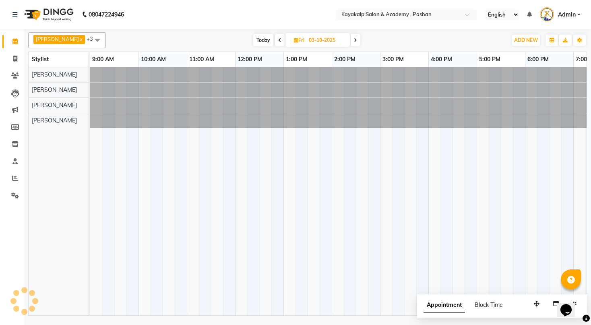
scroll to position [0, 83]
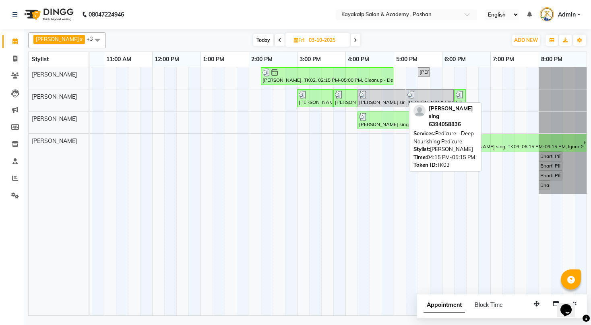
click at [384, 99] on div "[PERSON_NAME] sing, TK03, 04:15 PM-05:15 PM, Pedicure - Deep Nourishing Pedicure" at bounding box center [382, 98] width 46 height 15
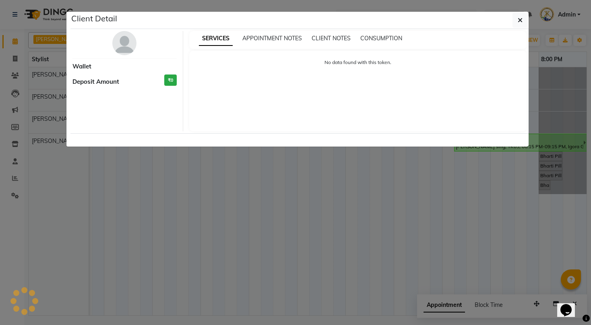
select select "3"
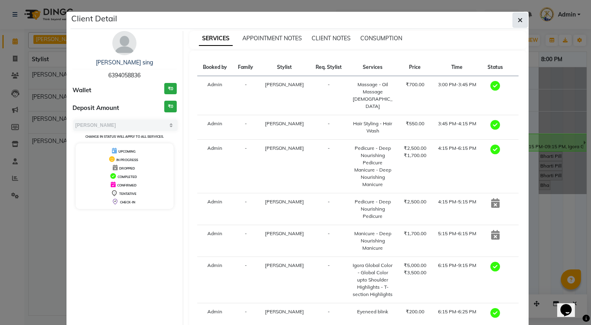
click at [514, 17] on button "button" at bounding box center [520, 19] width 15 height 15
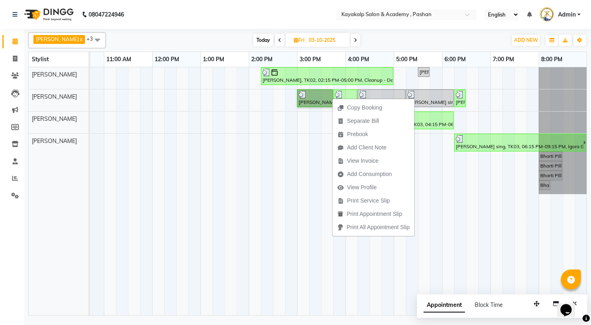
click at [309, 98] on link "[PERSON_NAME] sing, TK03, 03:00 PM-03:45 PM, Massage - Oil Massage [DEMOGRAPHIC…" at bounding box center [315, 98] width 36 height 18
select select "3"
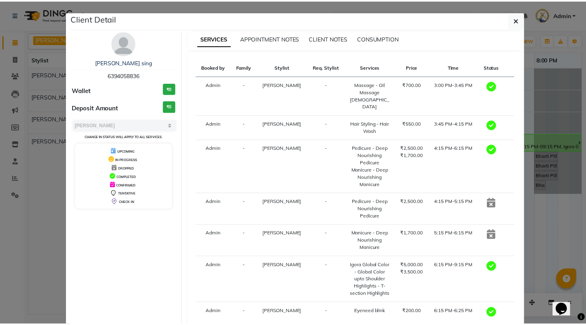
scroll to position [40, 0]
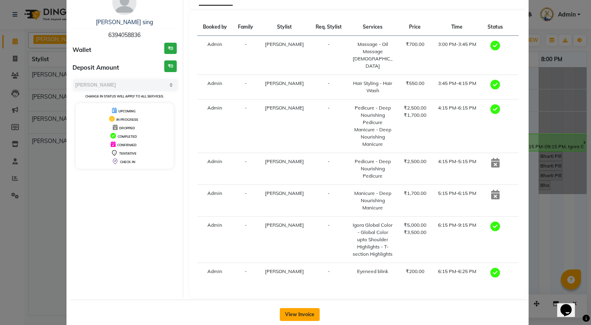
click at [301, 308] on button "View Invoice" at bounding box center [300, 314] width 40 height 13
